Goal: Task Accomplishment & Management: Manage account settings

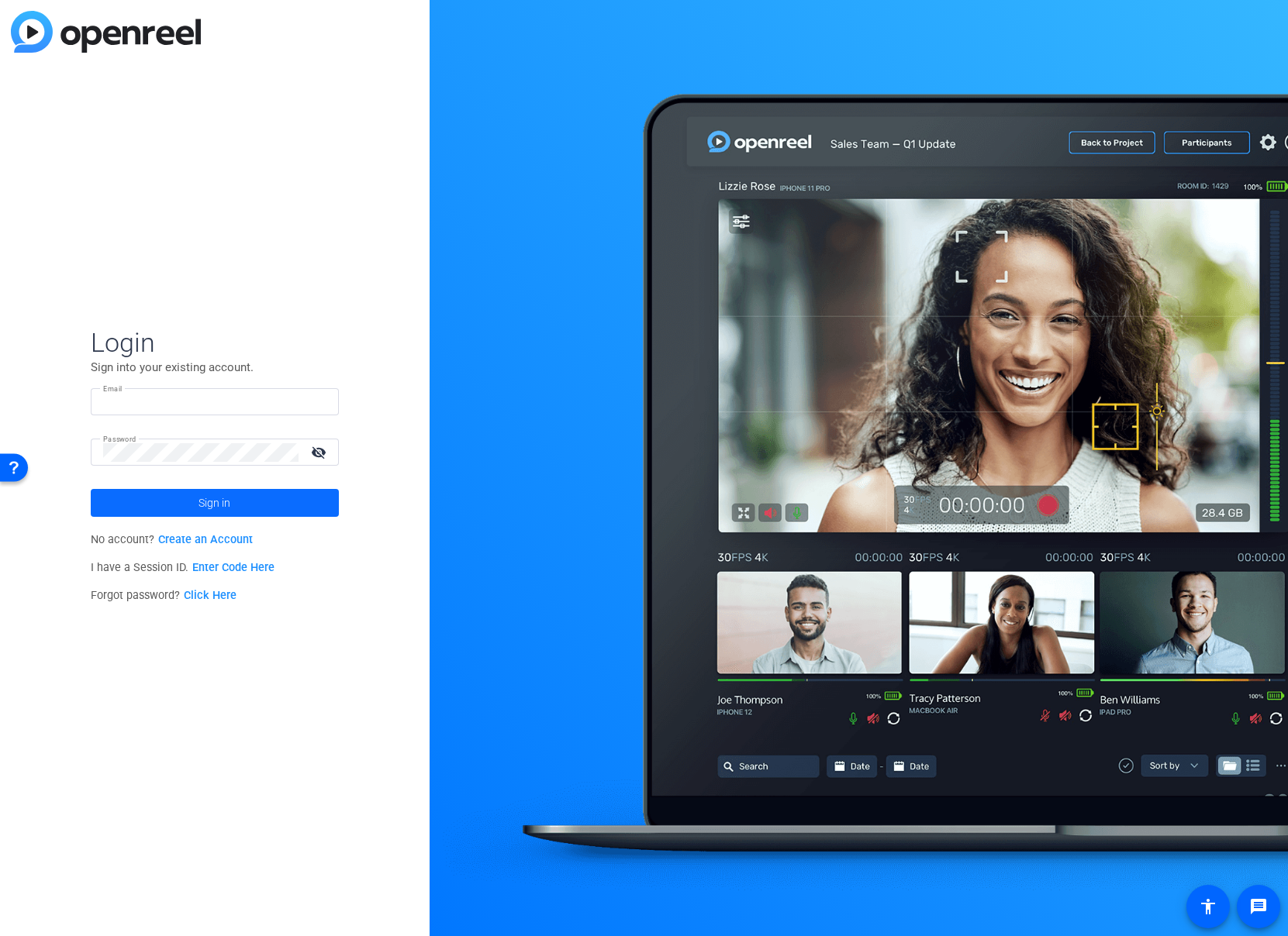
type input "[EMAIL_ADDRESS][PERSON_NAME][DOMAIN_NAME]"
drag, startPoint x: 246, startPoint y: 494, endPoint x: 259, endPoint y: 497, distance: 13.3
click at [246, 495] on span at bounding box center [215, 503] width 248 height 37
click at [209, 596] on link "Click Here" at bounding box center [210, 596] width 53 height 13
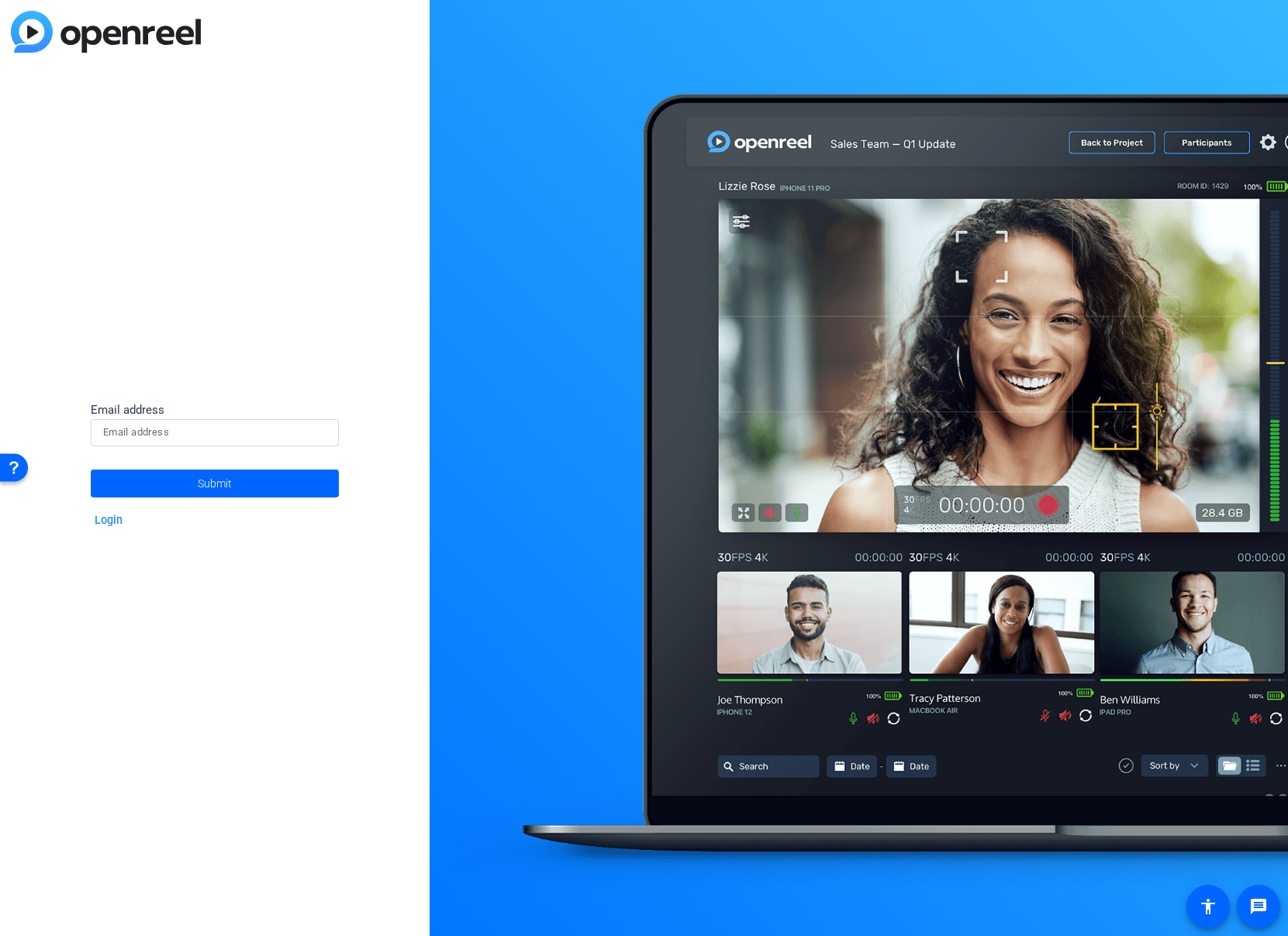
click at [241, 442] on input at bounding box center [215, 432] width 223 height 19
type input "[EMAIL_ADDRESS][PERSON_NAME][DOMAIN_NAME]"
click at [250, 490] on span at bounding box center [215, 483] width 248 height 37
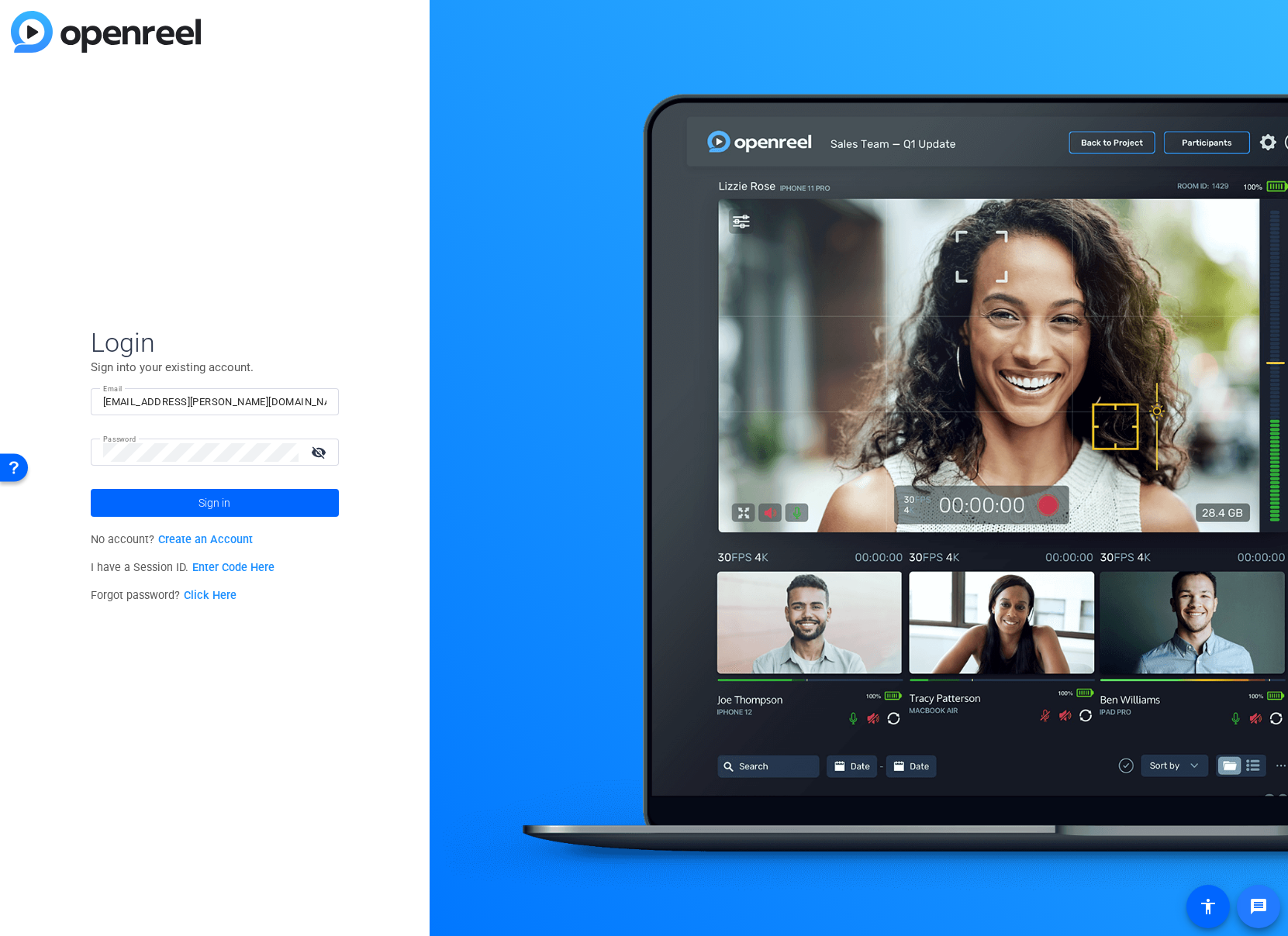
click at [1254, 906] on mat-icon "message" at bounding box center [1259, 907] width 19 height 19
click at [192, 505] on span at bounding box center [215, 503] width 248 height 37
click at [259, 398] on input "[EMAIL_ADDRESS][PERSON_NAME][DOMAIN_NAME]" at bounding box center [215, 402] width 223 height 19
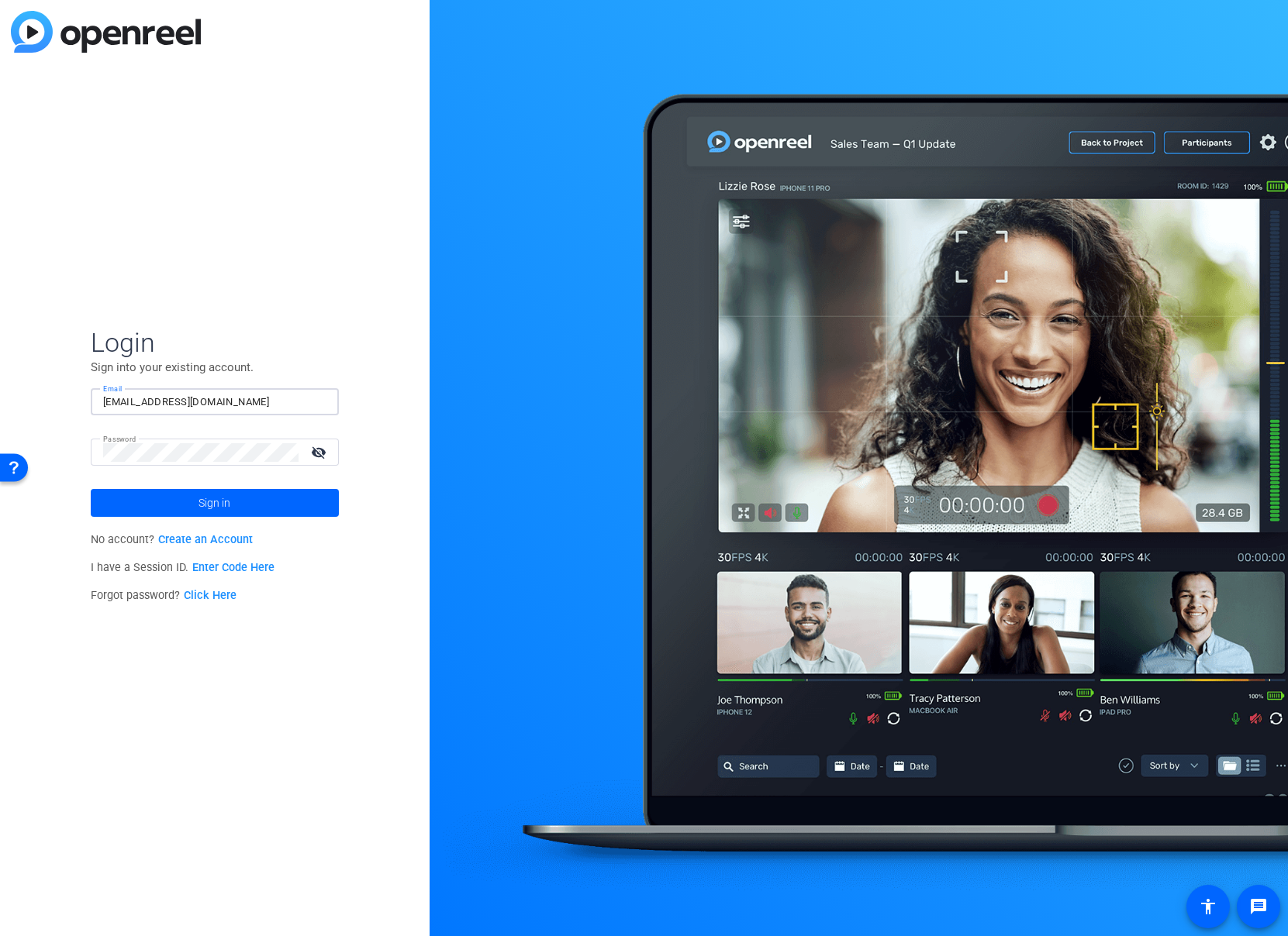
type input "[EMAIL_ADDRESS][DOMAIN_NAME]"
click at [91, 489] on button "Sign in" at bounding box center [215, 503] width 248 height 28
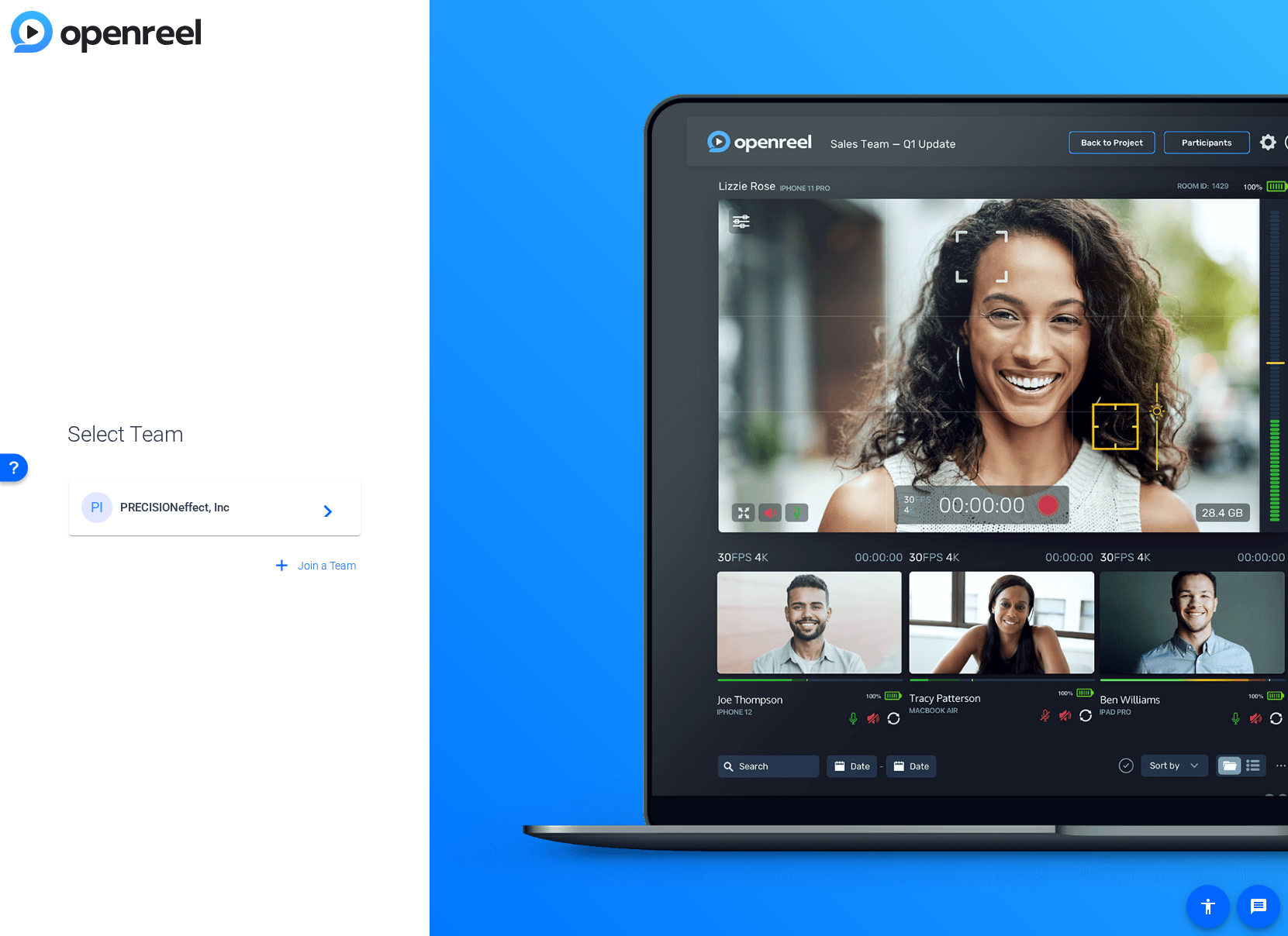
click at [251, 521] on div "PI PRECISIONeffect, Inc navigate_next" at bounding box center [215, 508] width 267 height 31
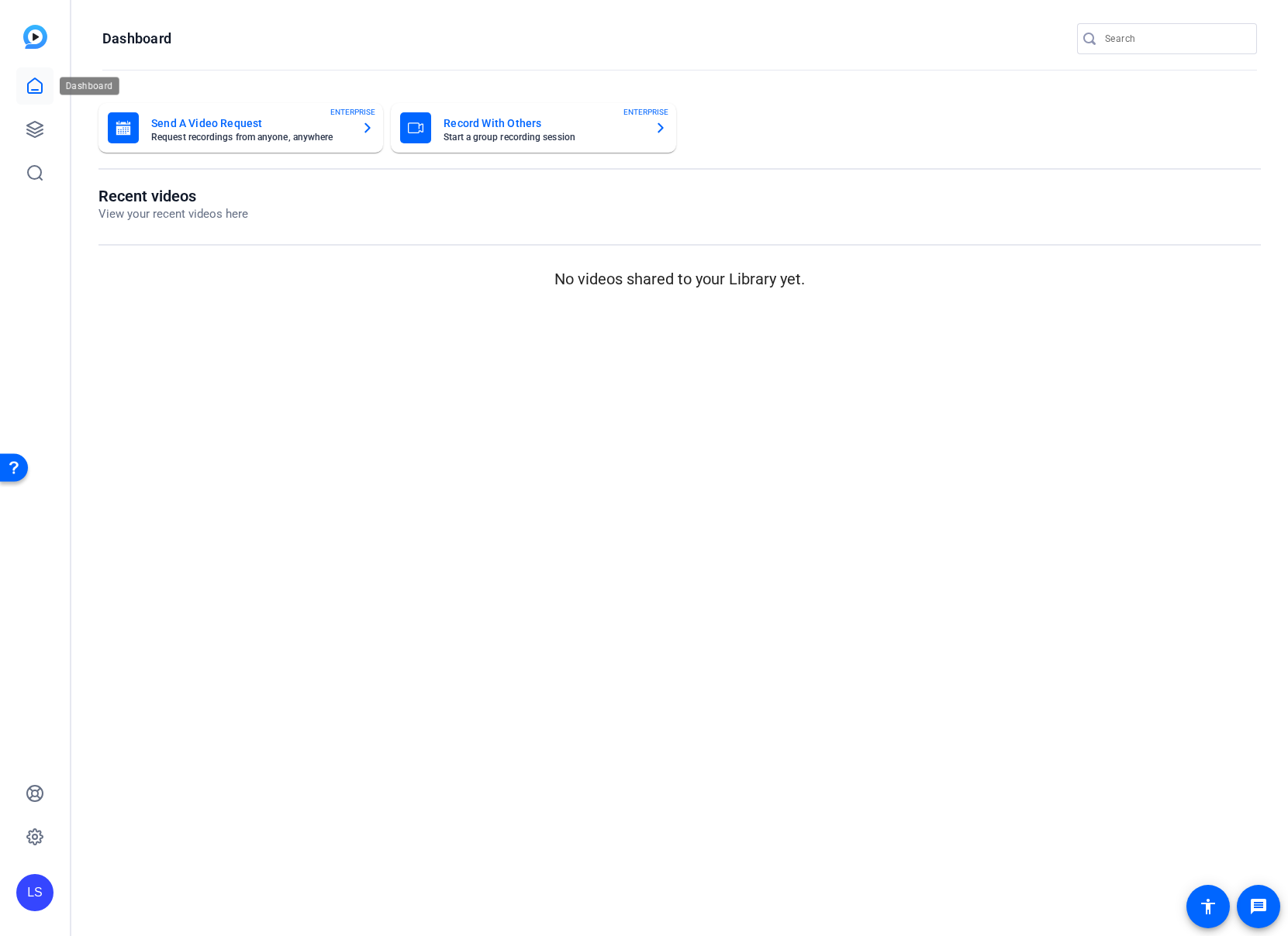
click at [36, 86] on icon at bounding box center [35, 86] width 19 height 19
click at [38, 133] on icon at bounding box center [35, 129] width 19 height 19
